Goal: Transaction & Acquisition: Purchase product/service

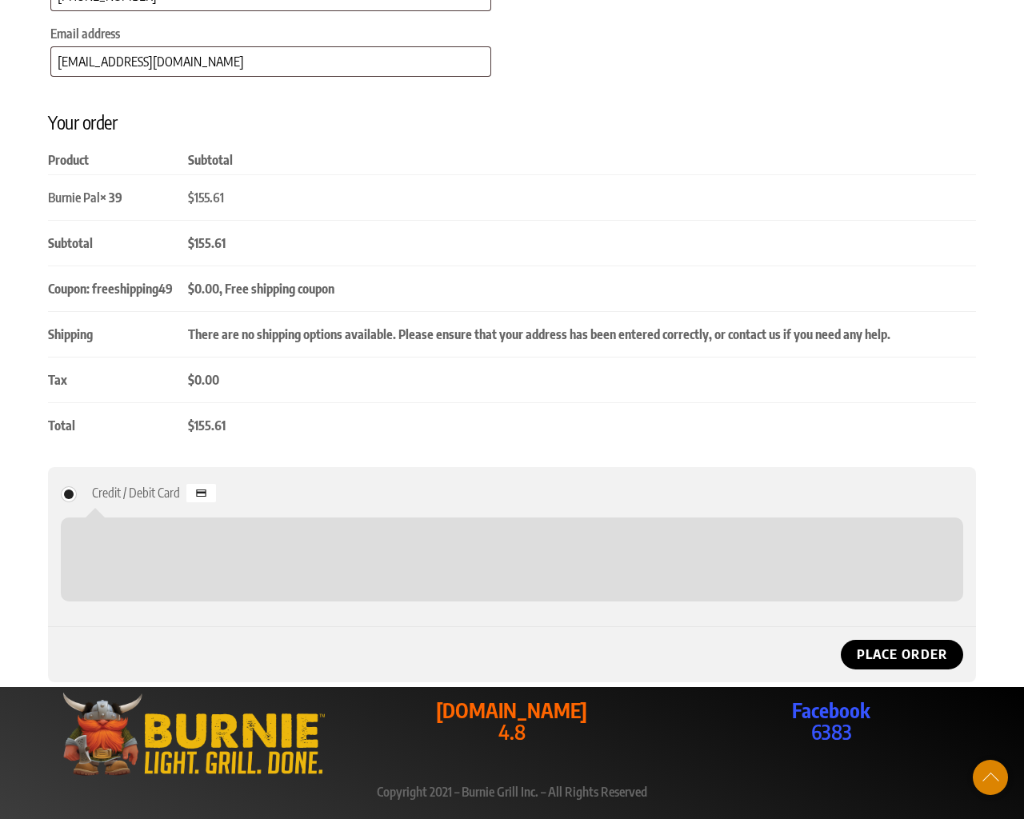
scroll to position [907, 0]
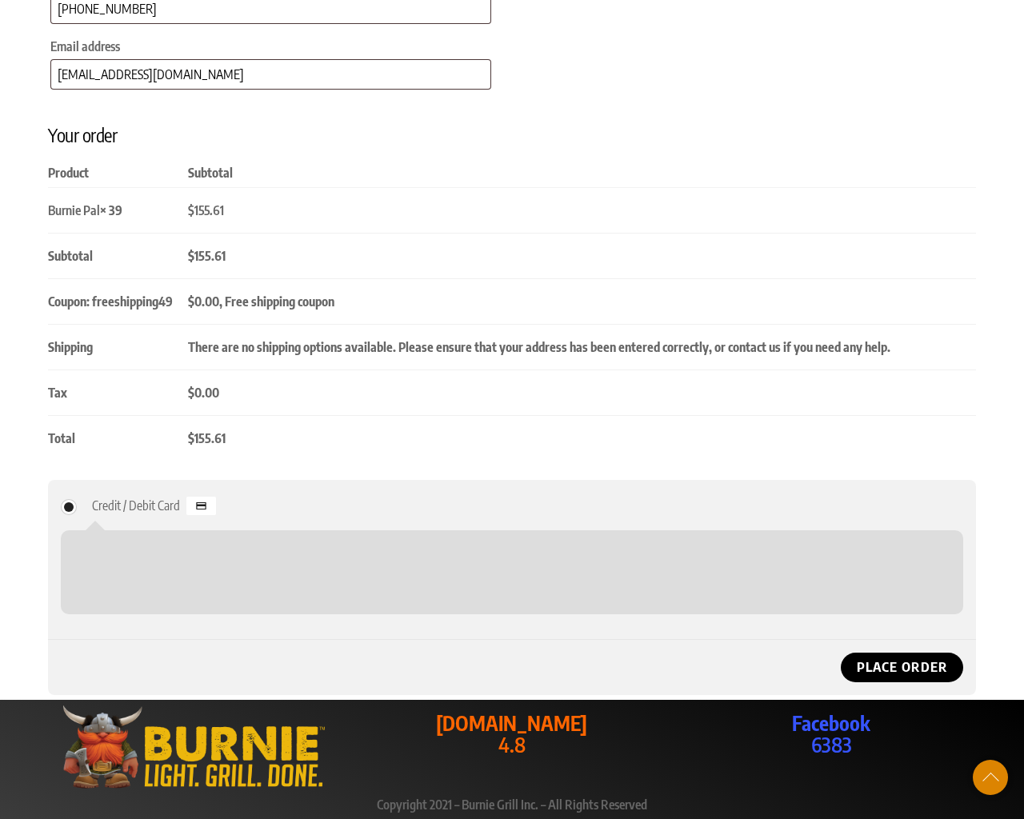
checkbox input "false"
type textarea "1"
select select "Checkout"
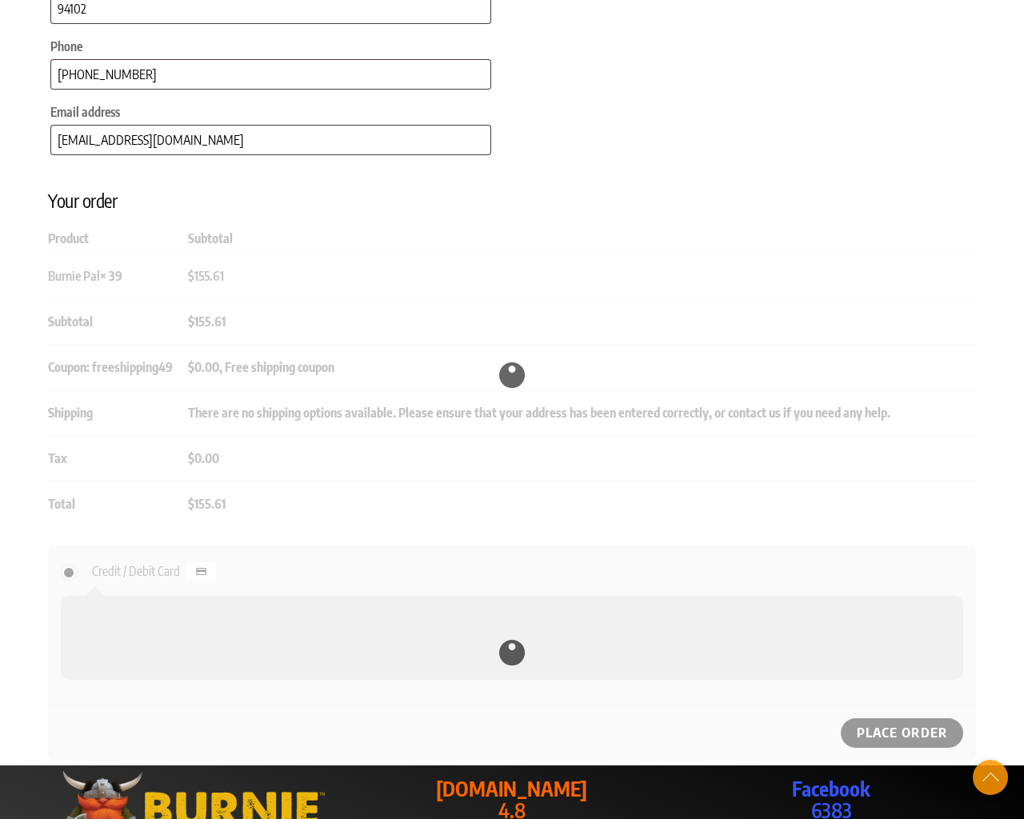
select select "Checkout"
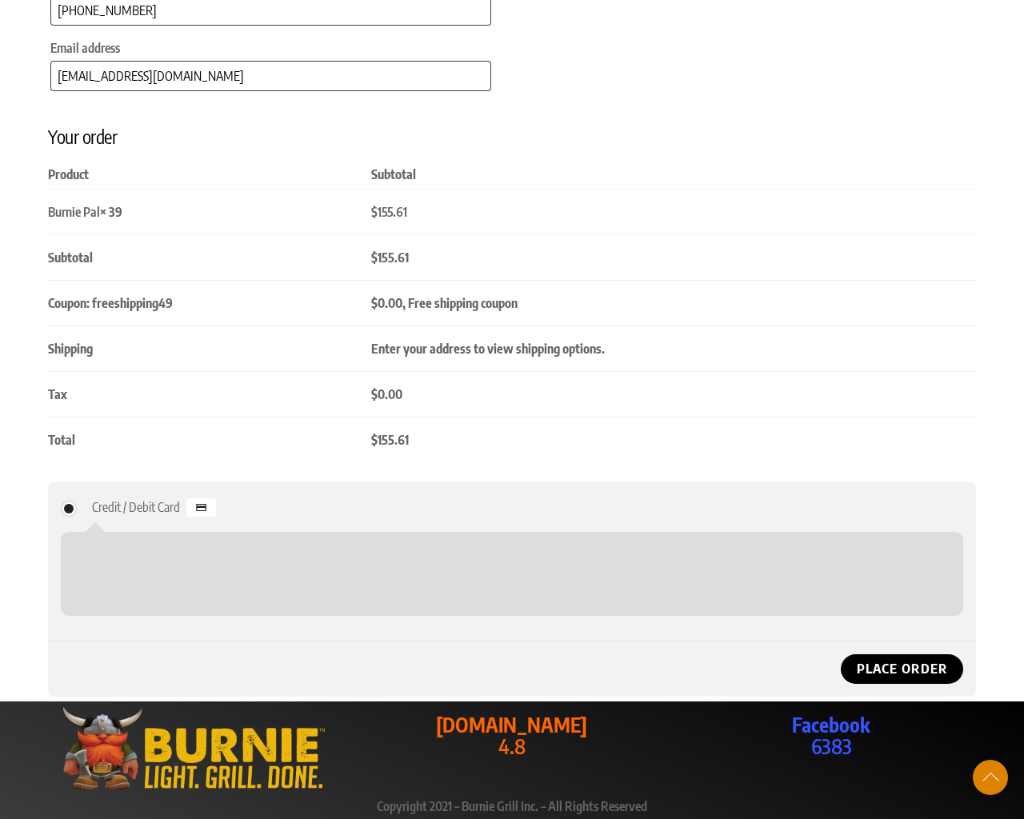
type input "NY"
select select "AF"
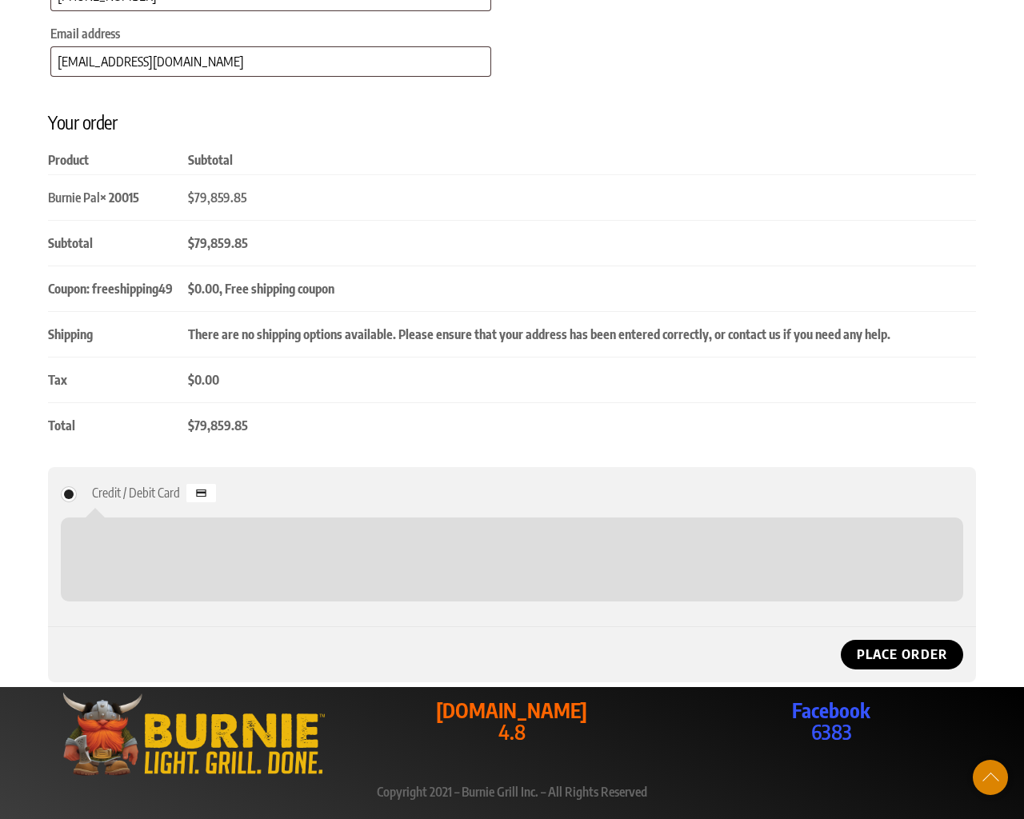
scroll to position [907, 0]
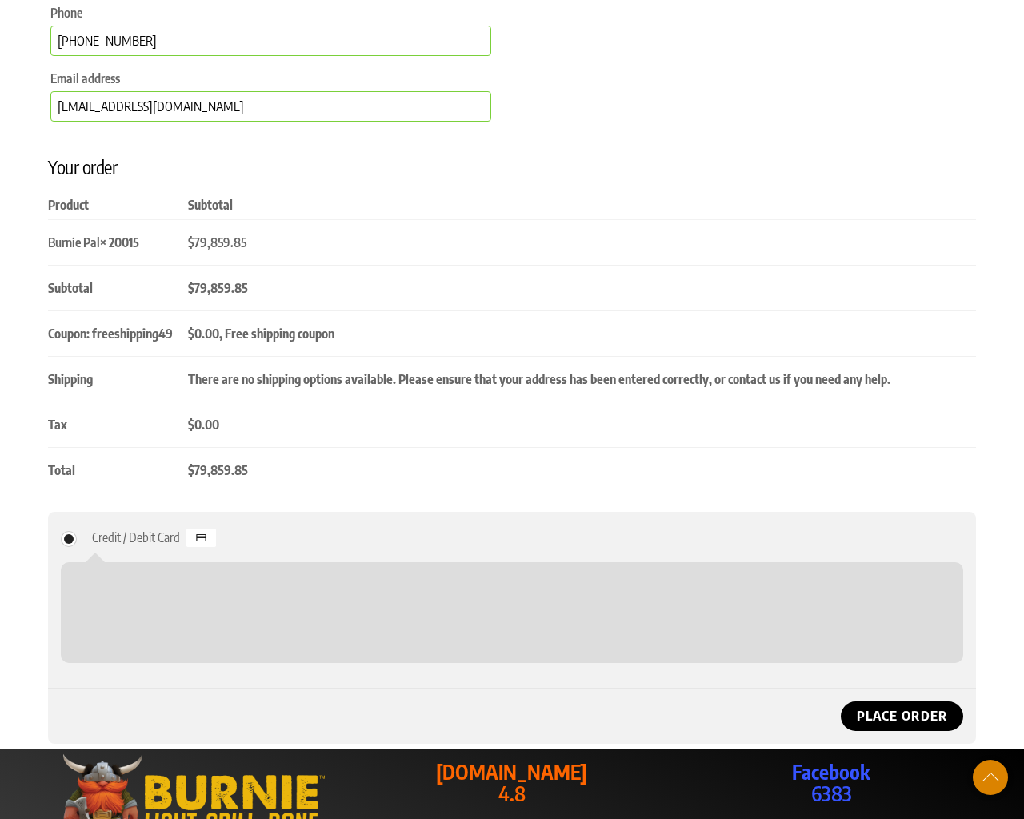
select select "AX"
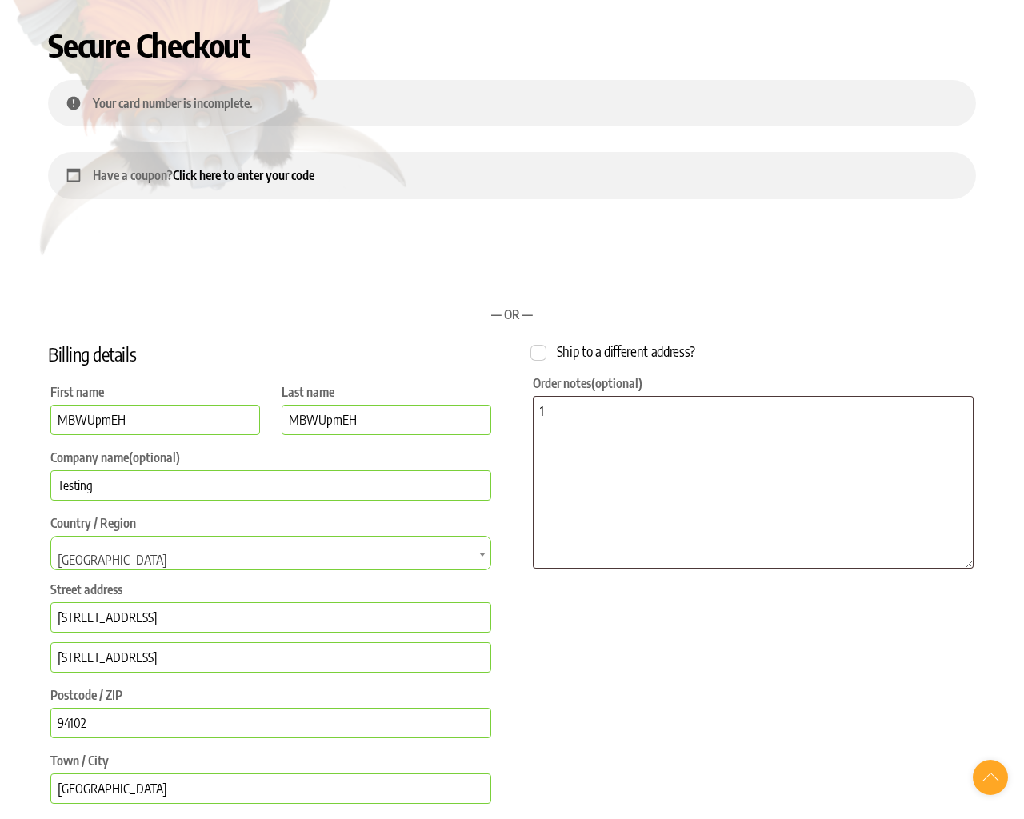
select select "AX"
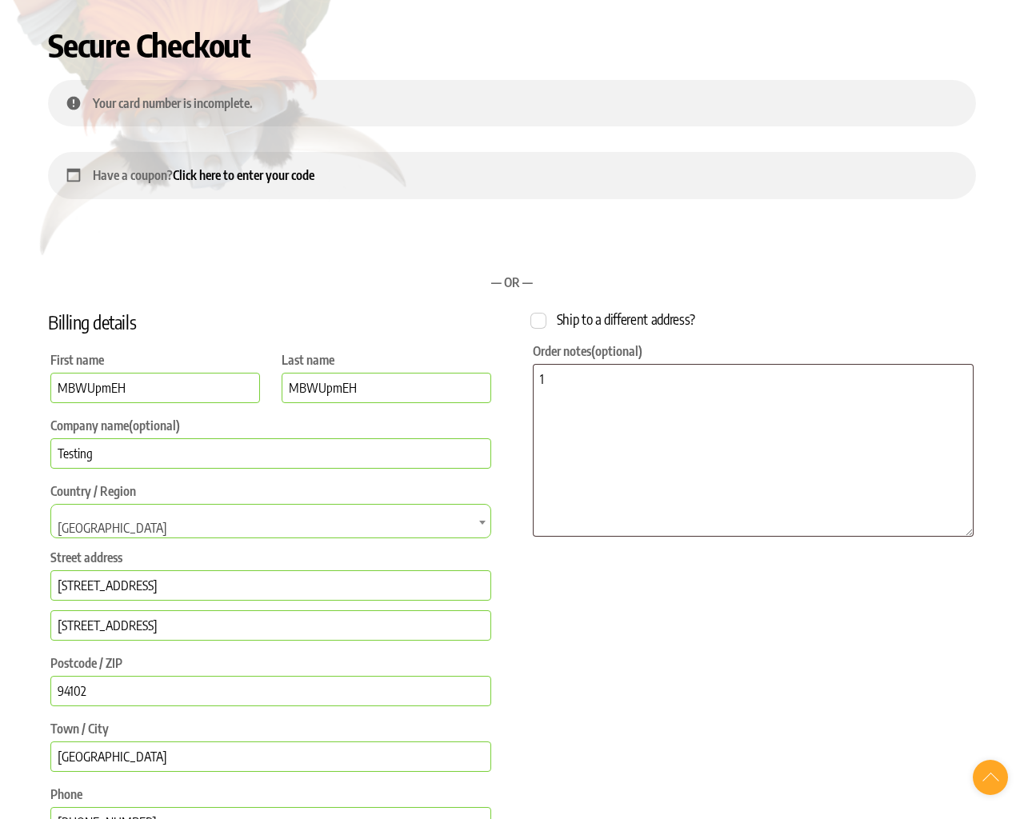
select select "AL"
select select "AL-01"
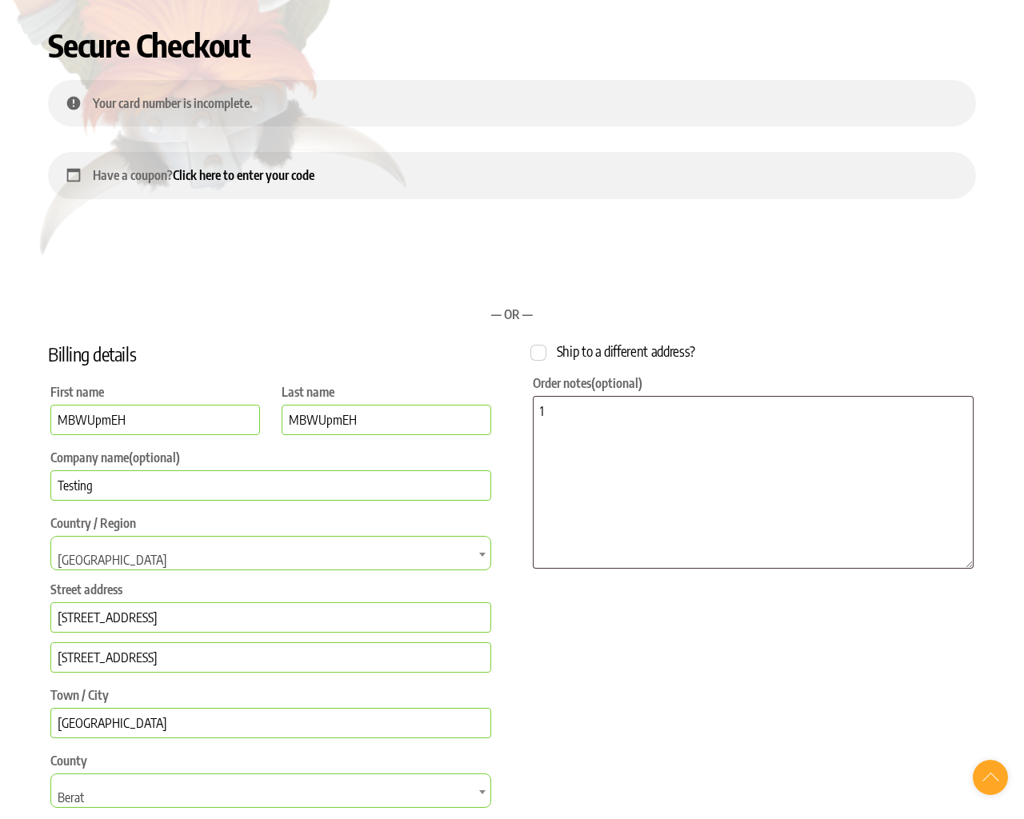
select select "AL"
select select "AL-01"
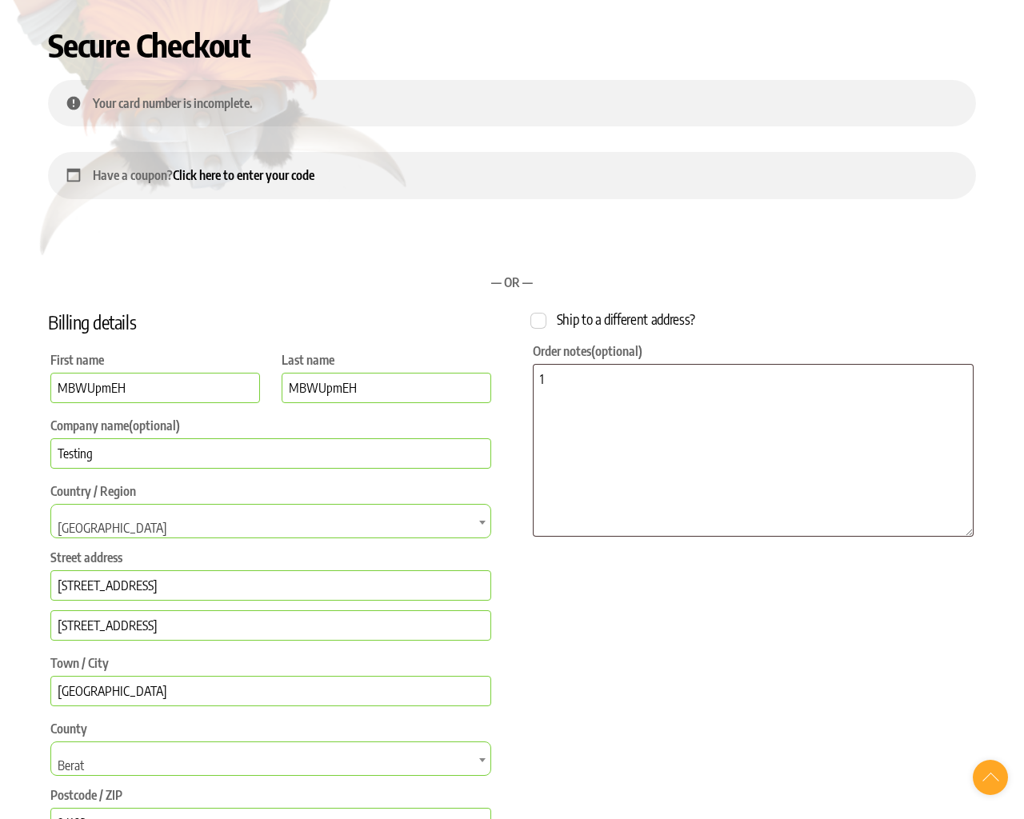
select select "AL"
select select "AL-01"
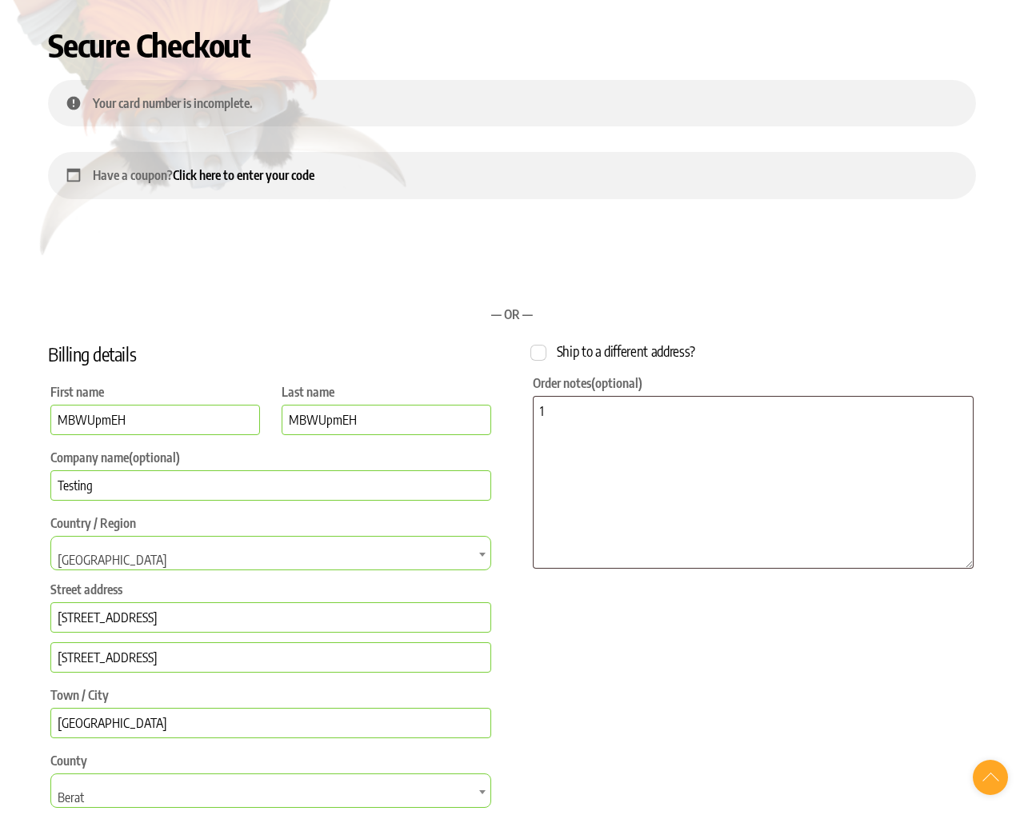
select select "DZ"
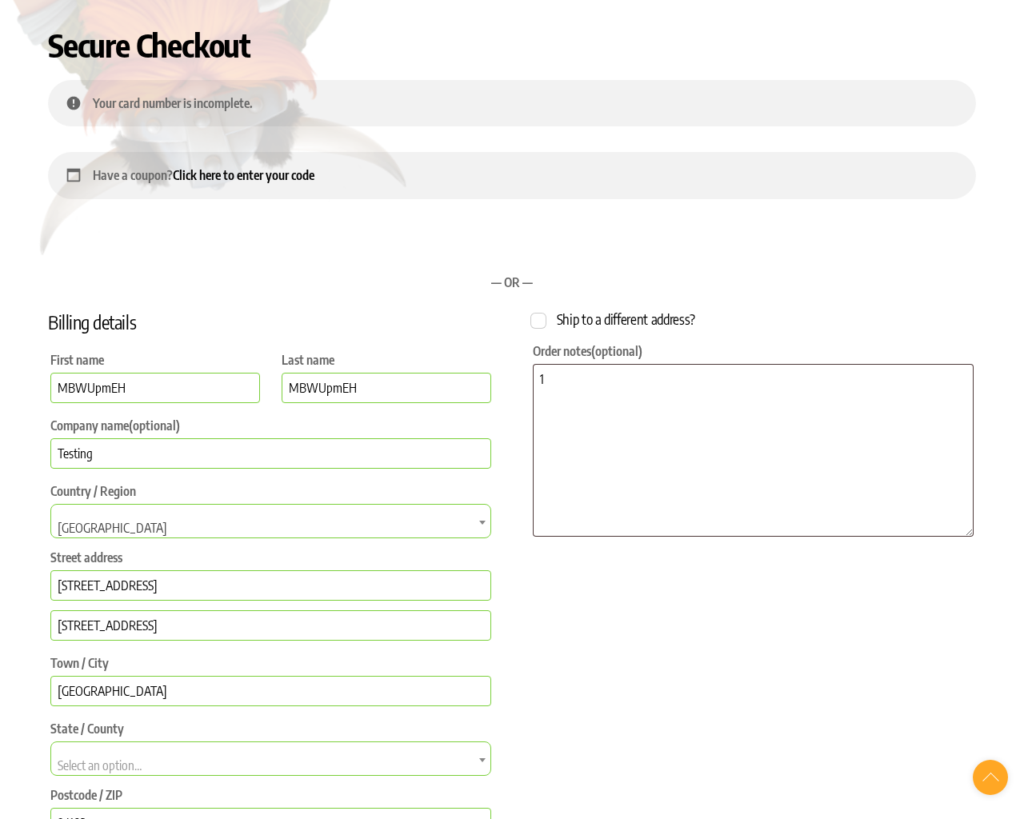
select select "DZ"
select select "Checkout"
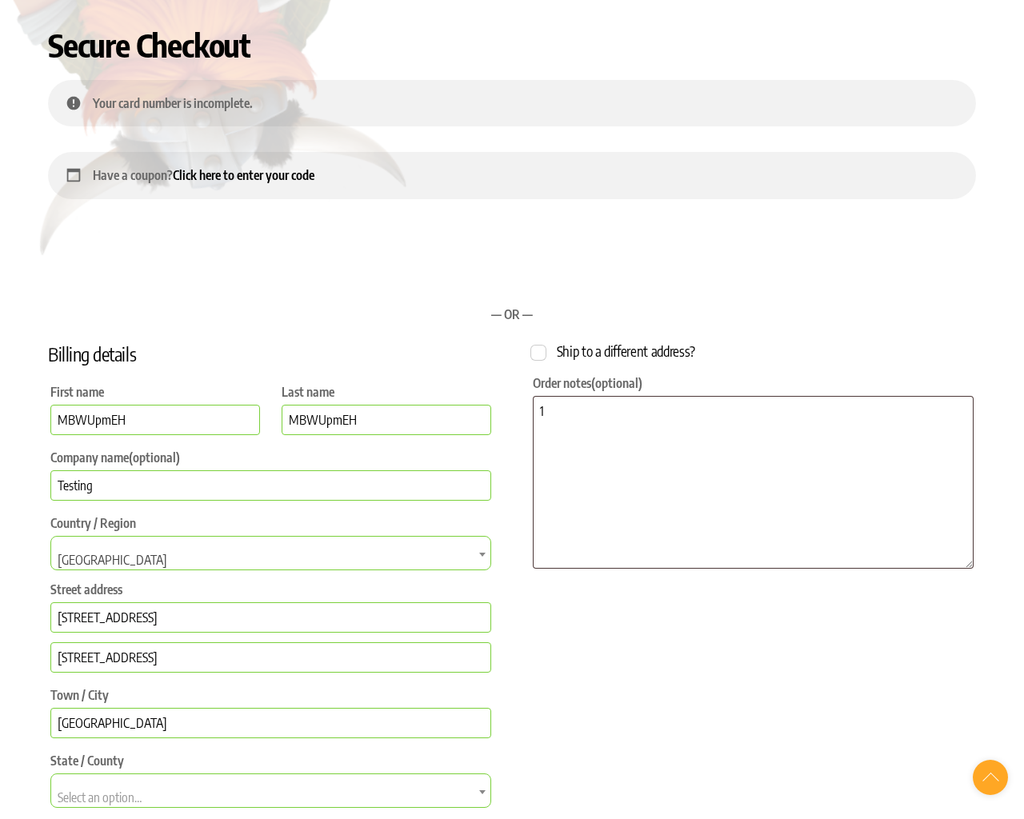
select select "AS"
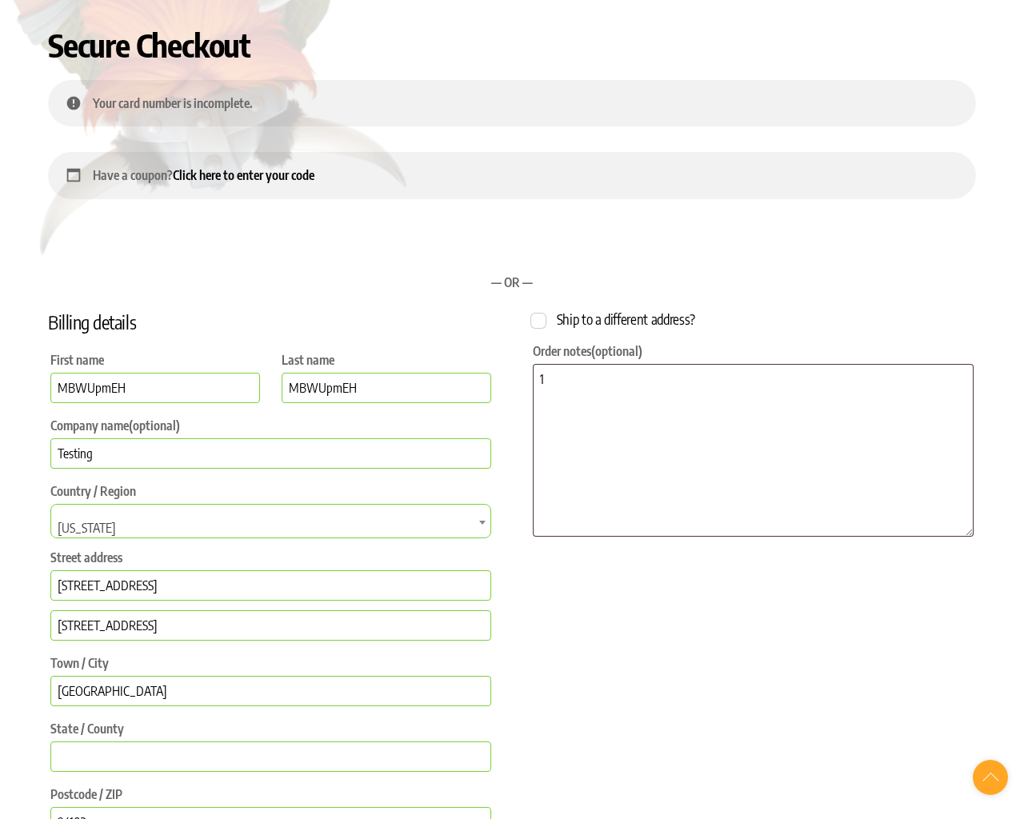
select select "AS"
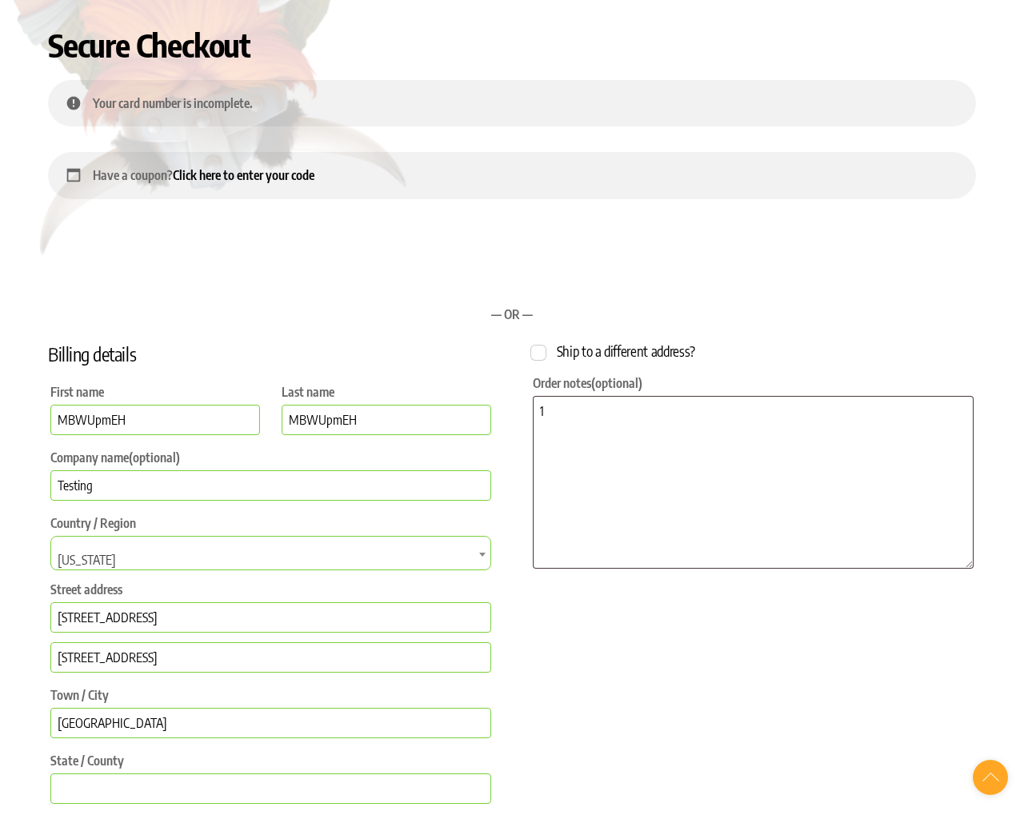
select select "AS"
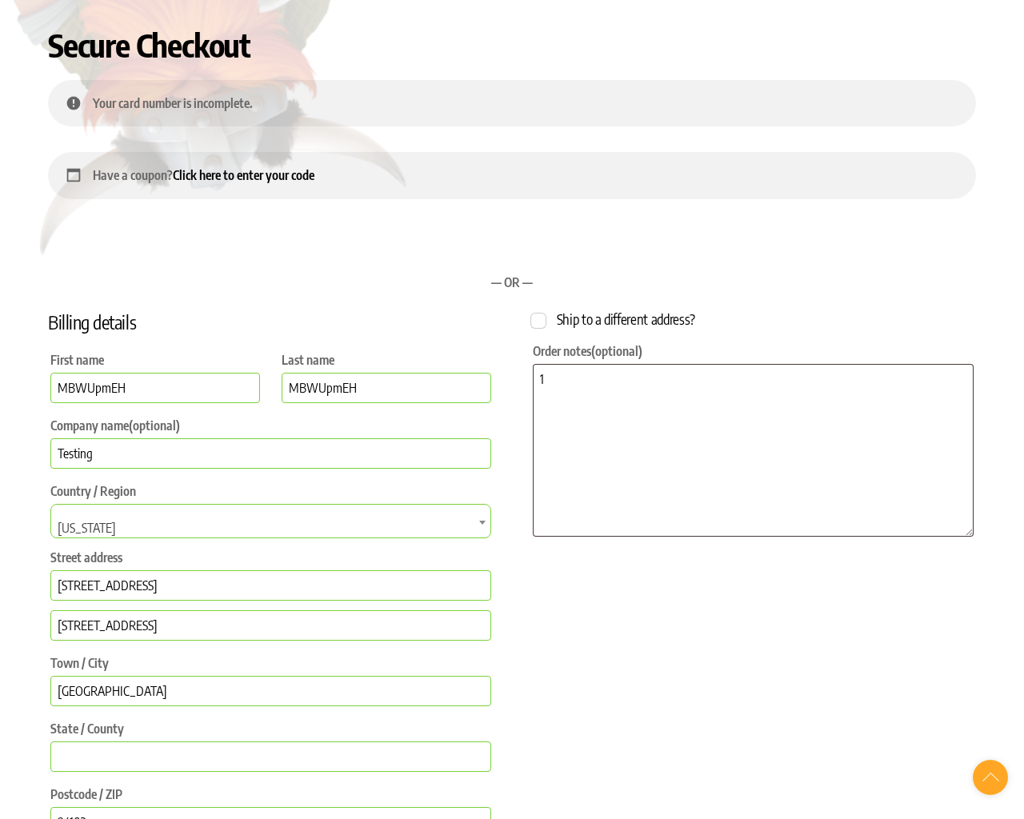
select select "AS"
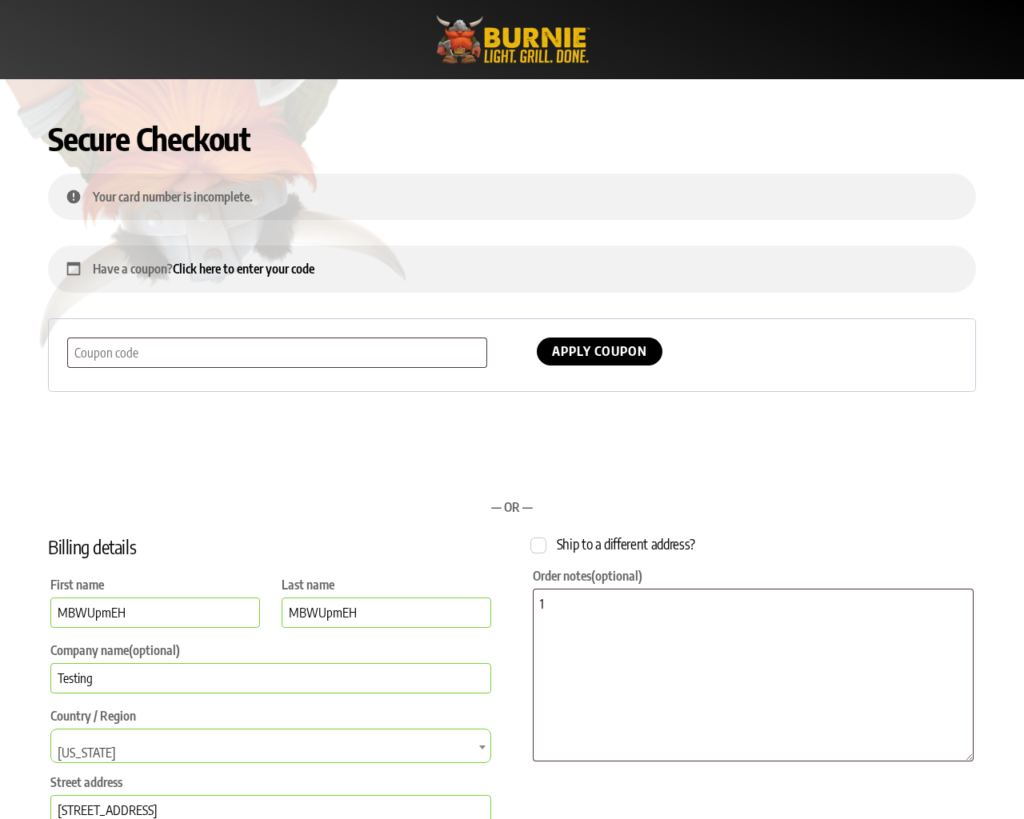
select select "Checkout"
